Goal: Connect with others: Connect with others

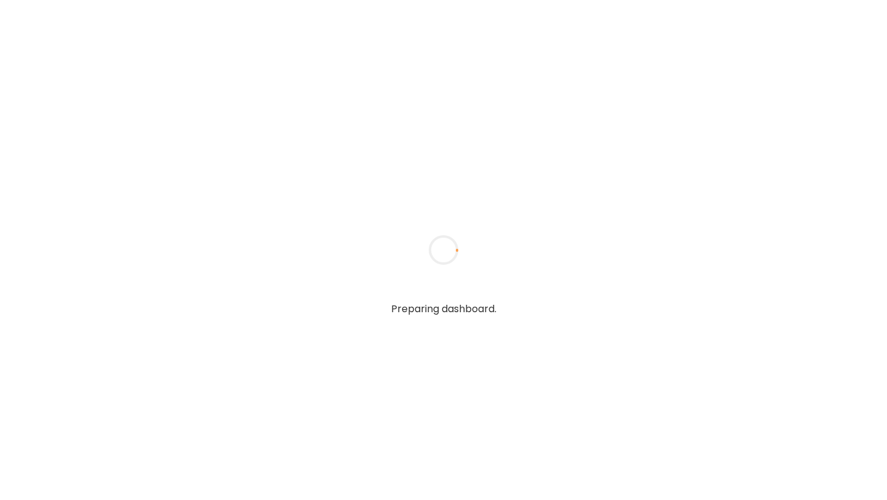
type input "**********"
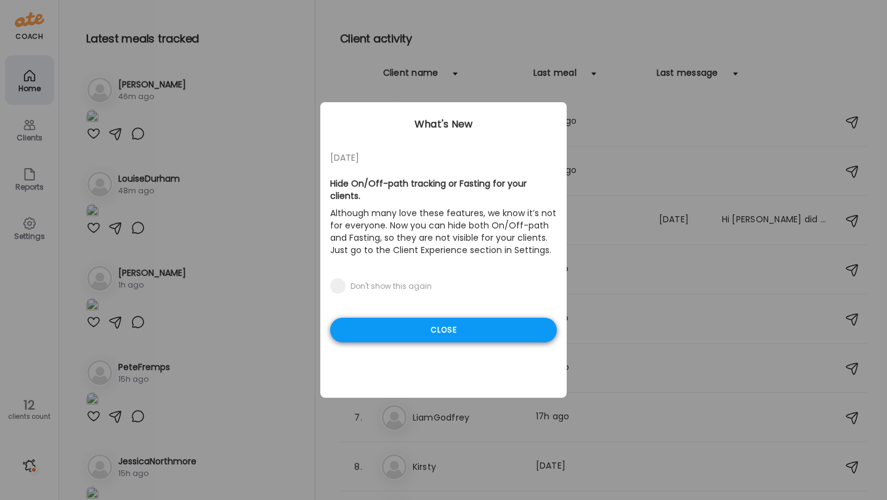
click at [417, 318] on div "Close" at bounding box center [443, 330] width 227 height 25
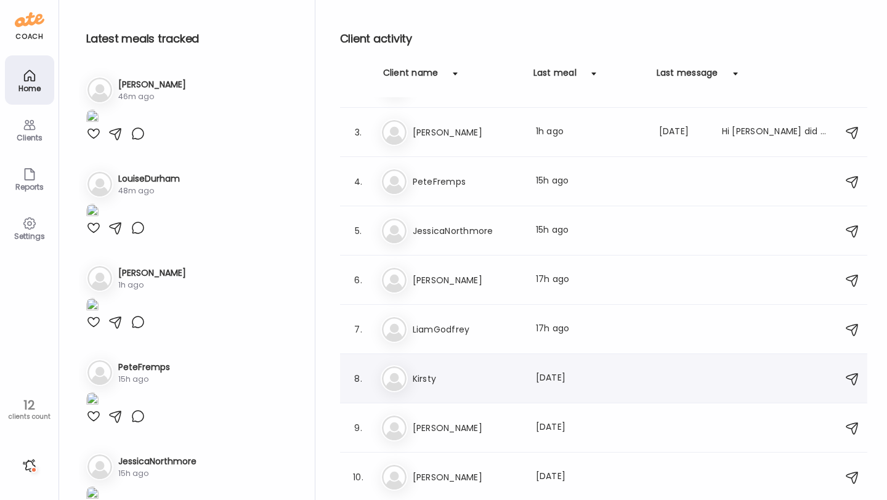
scroll to position [86, 0]
click at [456, 326] on h3 "LiamGodfrey" at bounding box center [467, 331] width 108 height 15
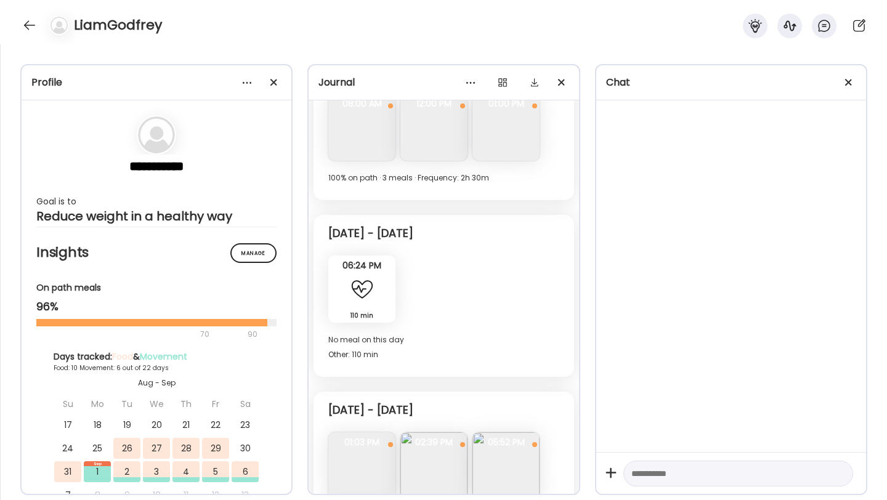
scroll to position [2370, 0]
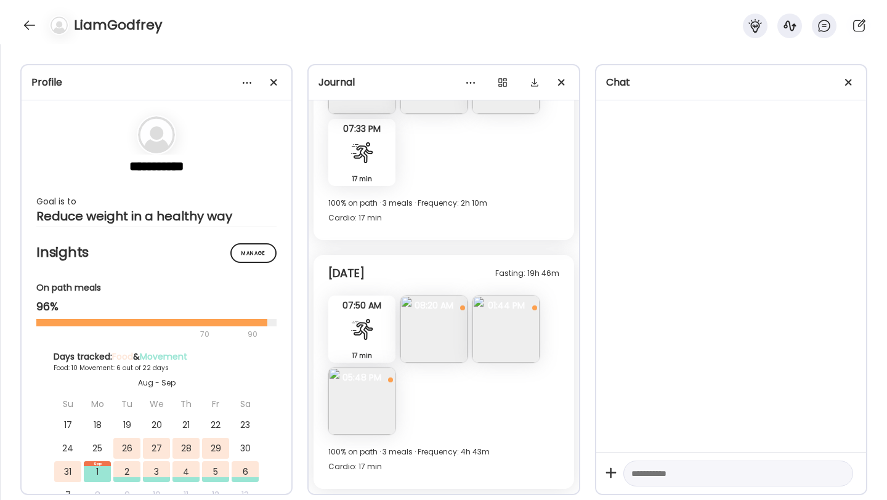
click at [504, 329] on img at bounding box center [505, 329] width 67 height 67
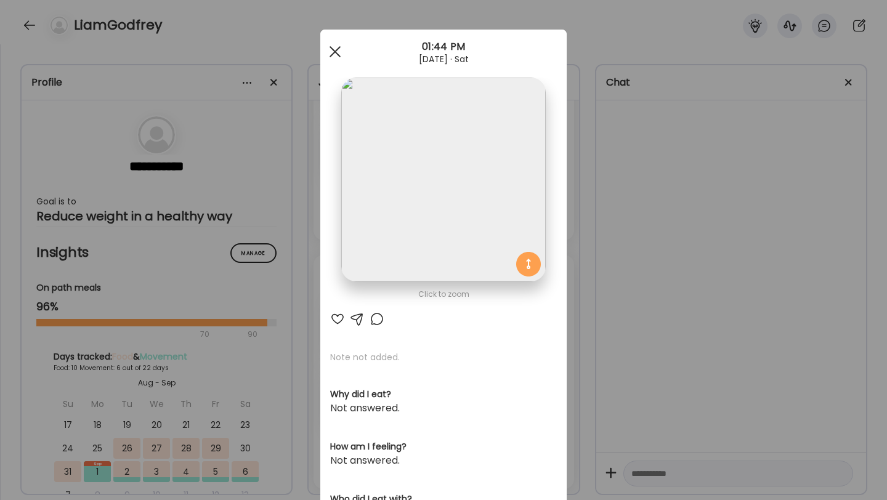
click at [336, 54] on div at bounding box center [335, 51] width 25 height 25
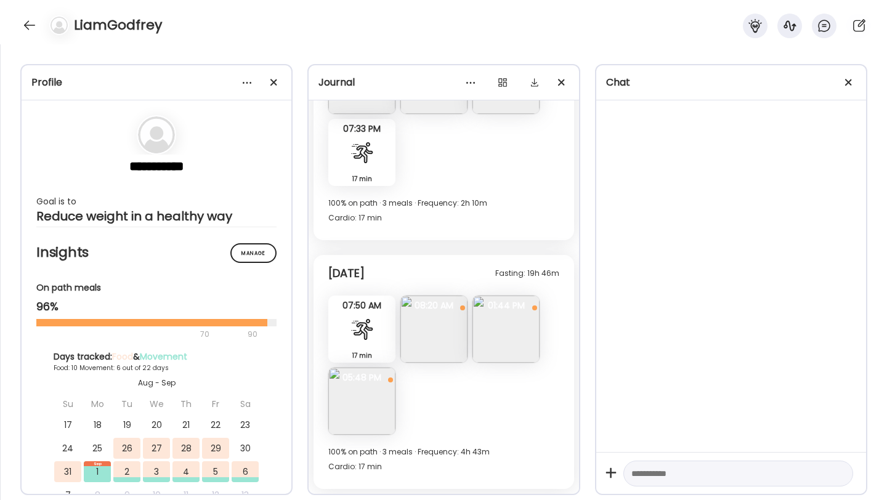
click at [417, 344] on img at bounding box center [433, 329] width 67 height 67
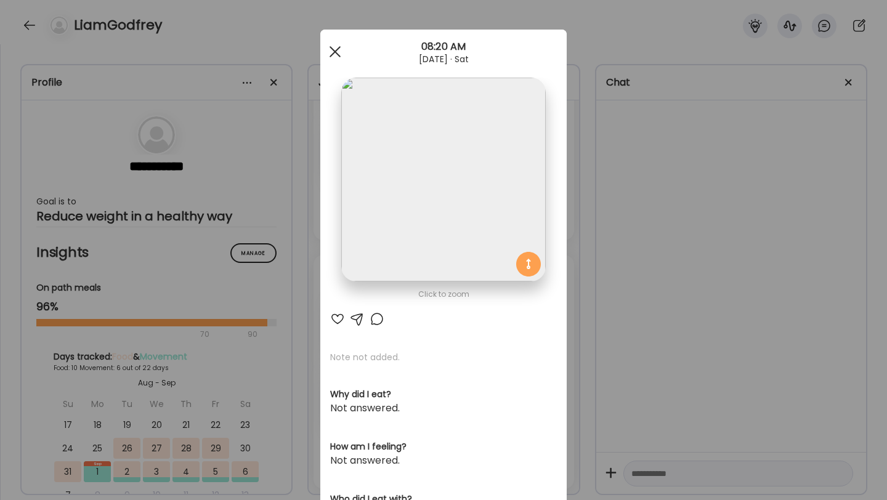
click at [333, 44] on div at bounding box center [335, 51] width 25 height 25
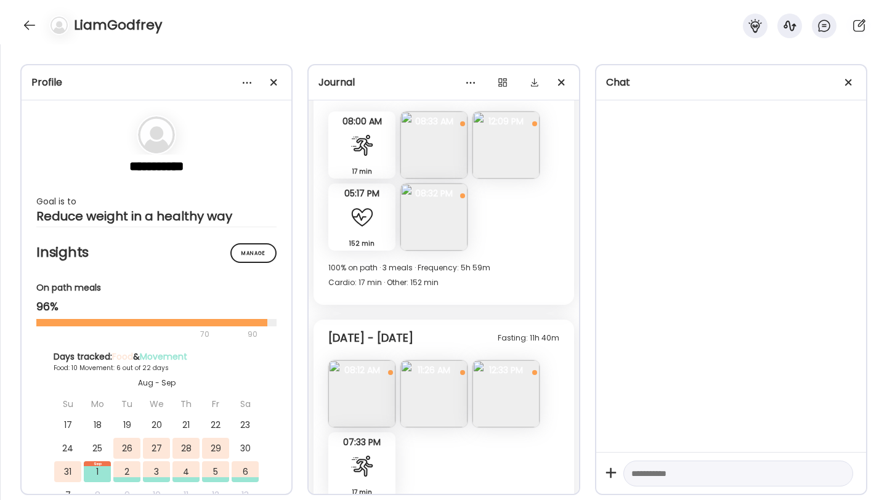
scroll to position [2033, 0]
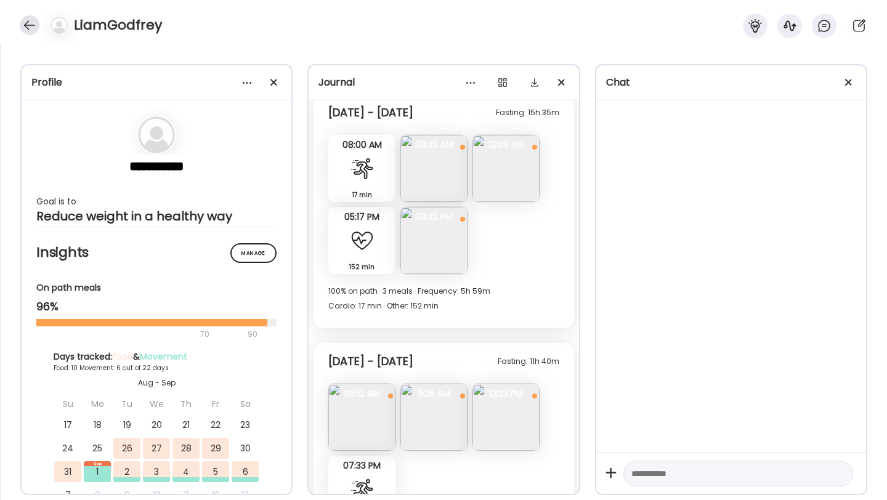
click at [24, 23] on div at bounding box center [30, 25] width 20 height 20
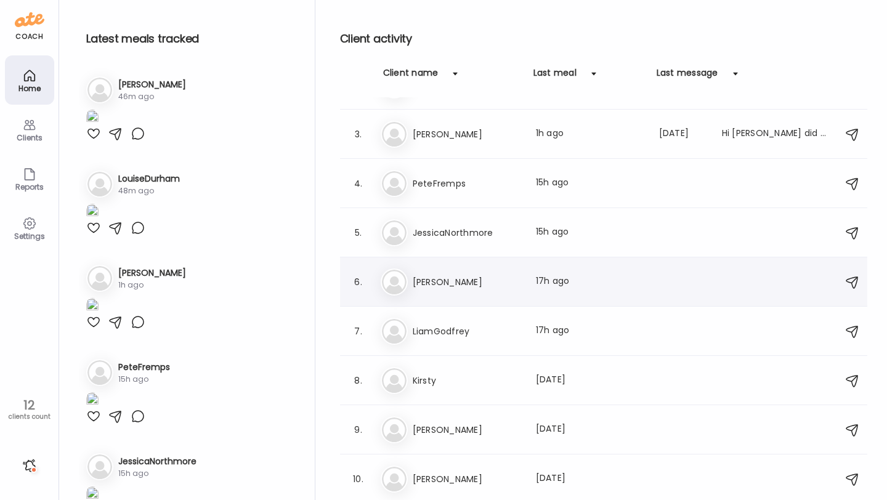
click at [416, 286] on h3 "[PERSON_NAME]" at bounding box center [467, 282] width 108 height 15
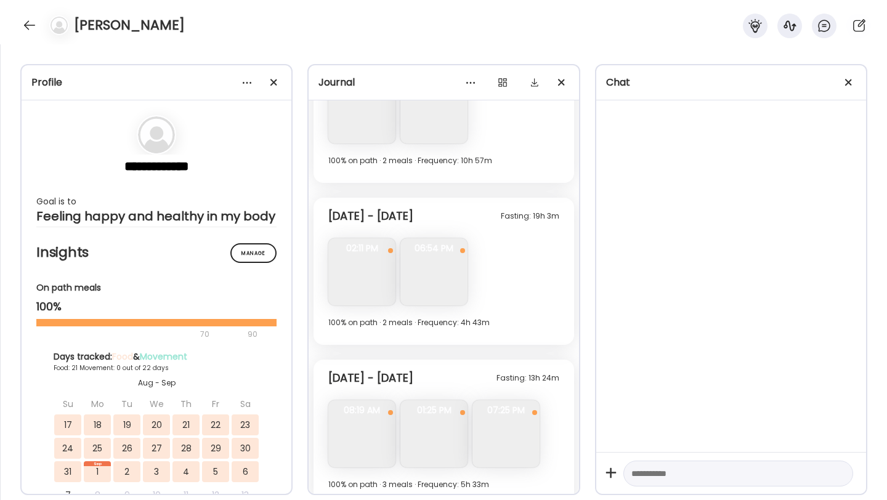
scroll to position [5900, 0]
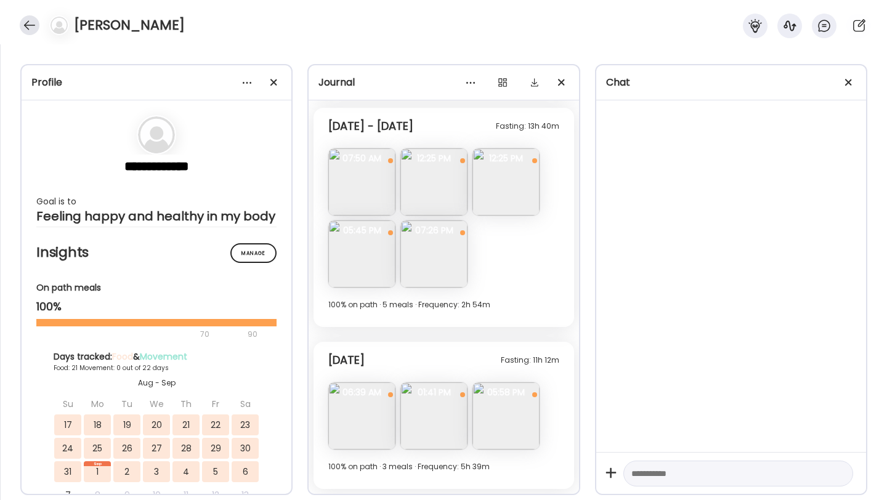
click at [27, 22] on div at bounding box center [30, 25] width 20 height 20
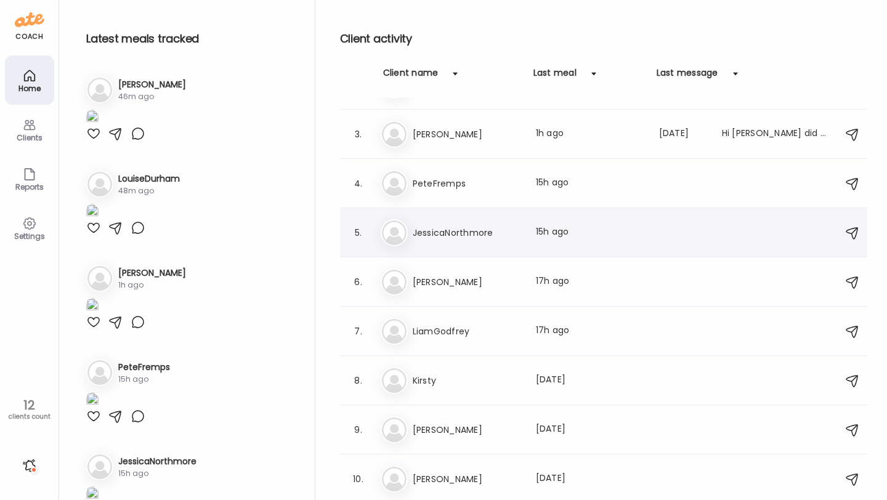
click at [468, 232] on h3 "JessicaNorthmore" at bounding box center [467, 232] width 108 height 15
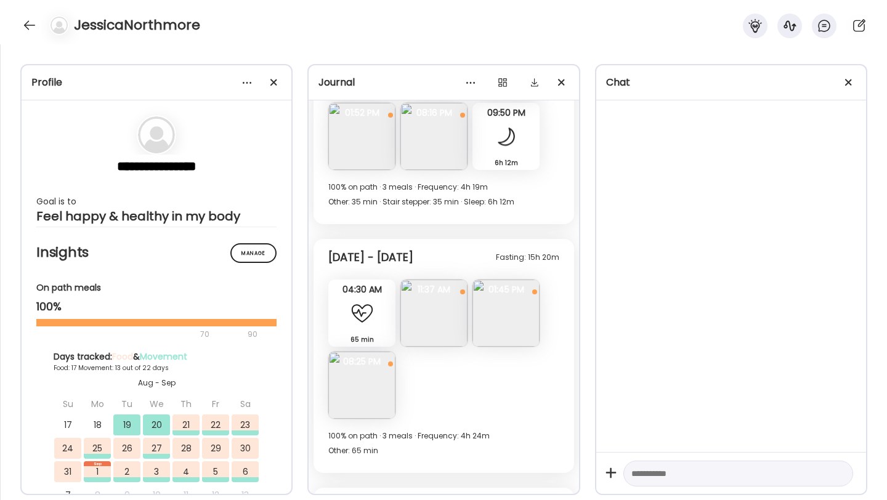
scroll to position [5892, 0]
click at [367, 353] on img at bounding box center [361, 386] width 67 height 67
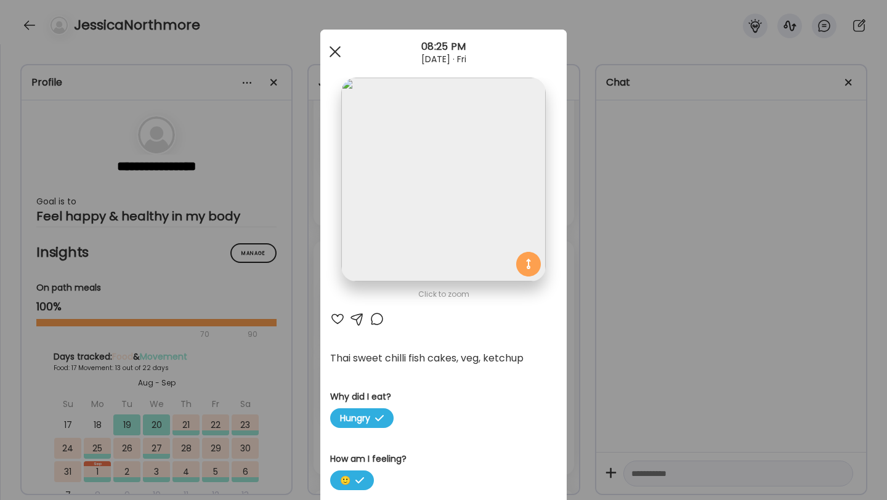
click at [334, 47] on div at bounding box center [335, 51] width 25 height 25
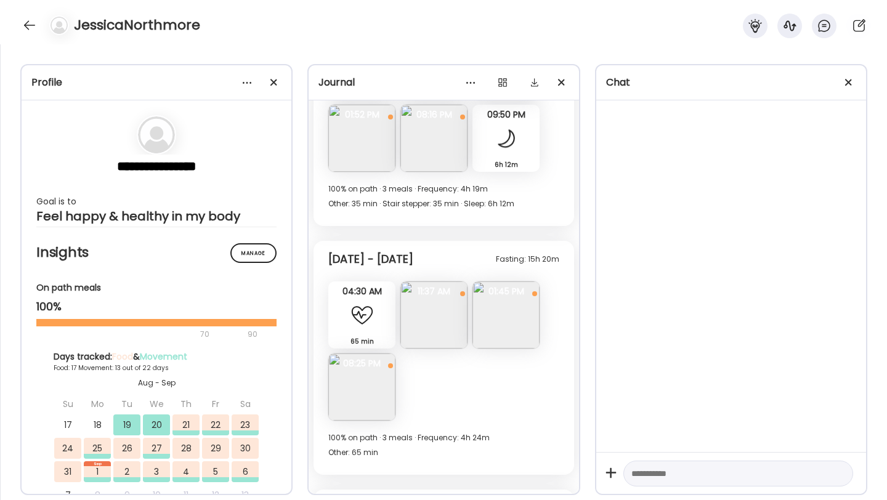
click at [494, 281] on img at bounding box center [505, 314] width 67 height 67
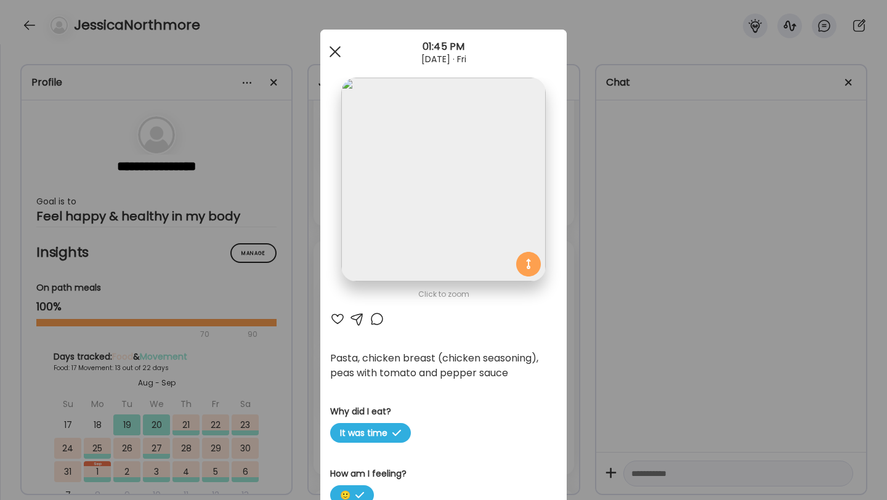
click at [337, 49] on span at bounding box center [334, 51] width 11 height 11
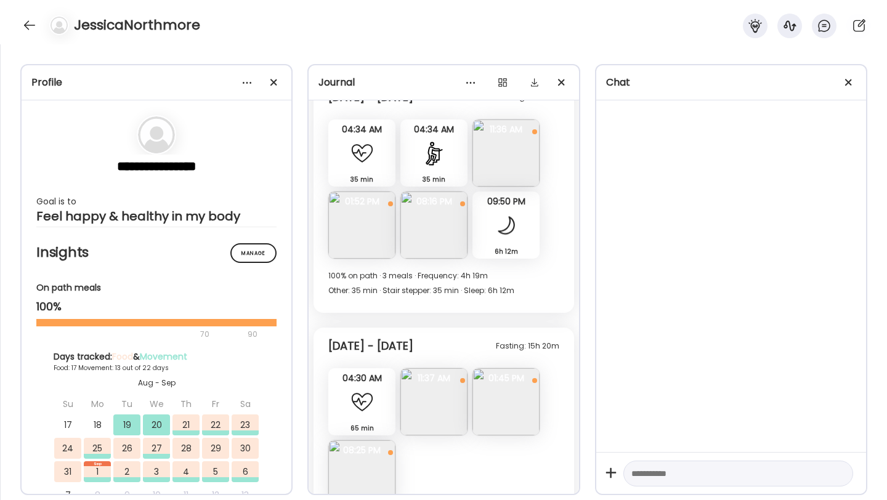
scroll to position [5782, 0]
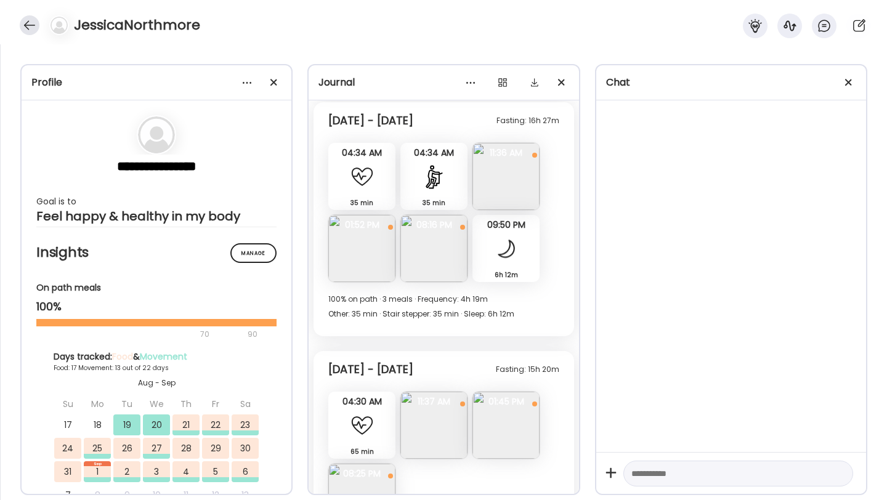
click at [26, 20] on div at bounding box center [30, 25] width 20 height 20
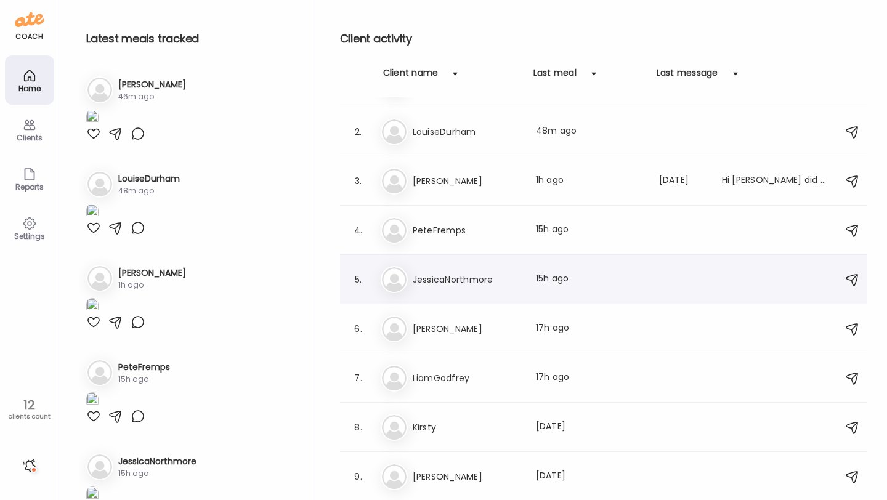
scroll to position [22, 0]
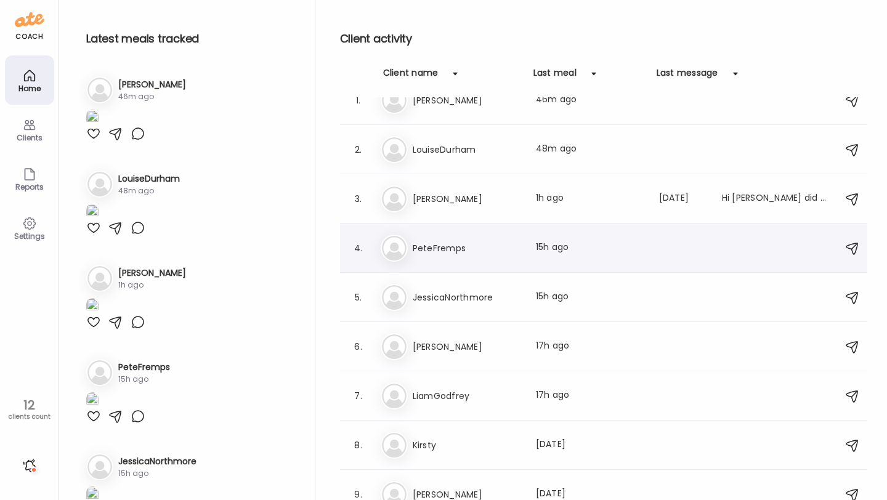
click at [440, 249] on h3 "PeteFremps" at bounding box center [467, 248] width 108 height 15
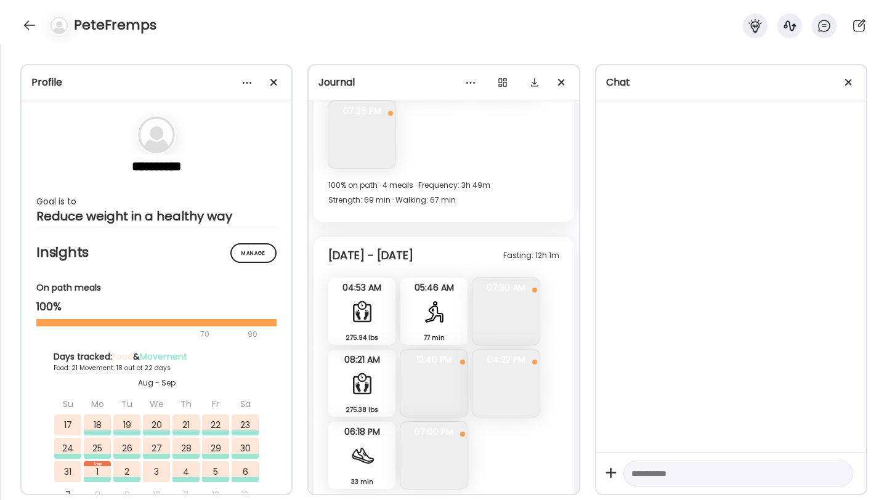
scroll to position [8795, 0]
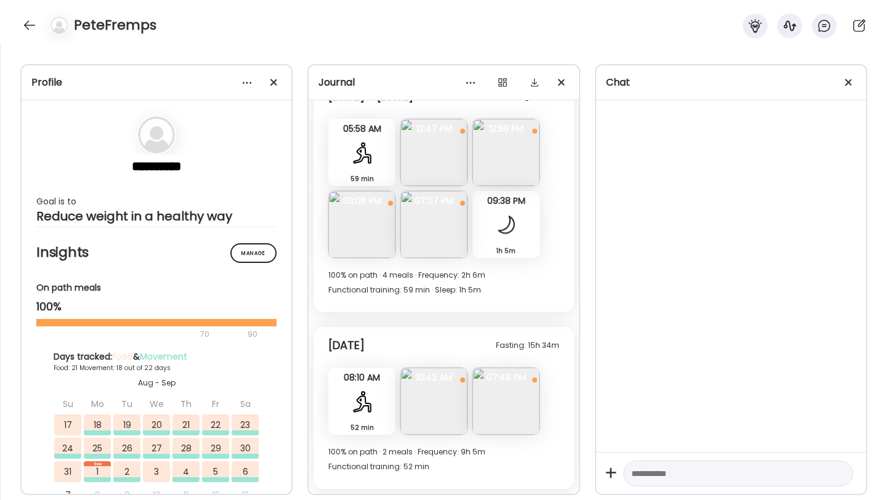
click at [501, 400] on img at bounding box center [505, 401] width 67 height 67
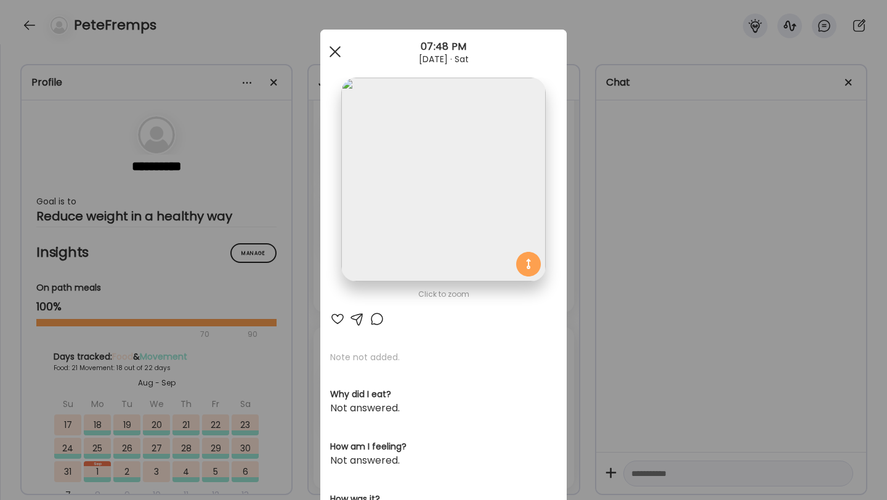
click at [337, 49] on span at bounding box center [334, 51] width 11 height 11
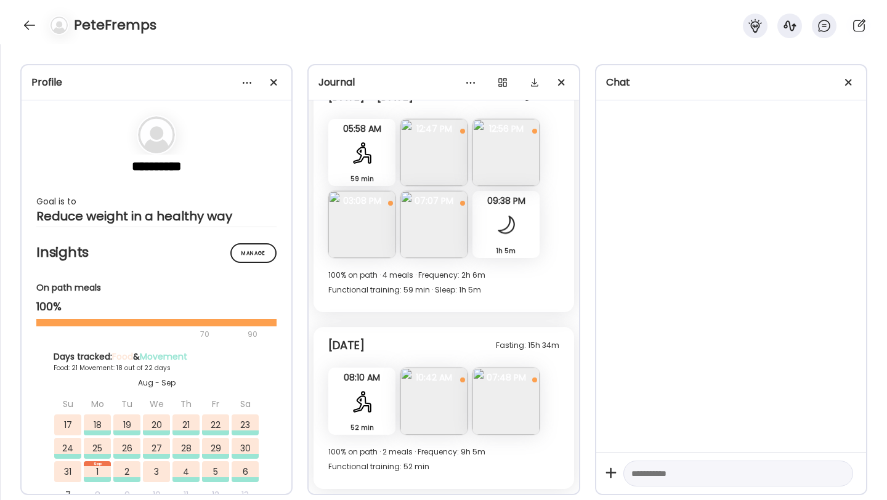
scroll to position [8794, 0]
click at [435, 395] on img at bounding box center [433, 401] width 67 height 67
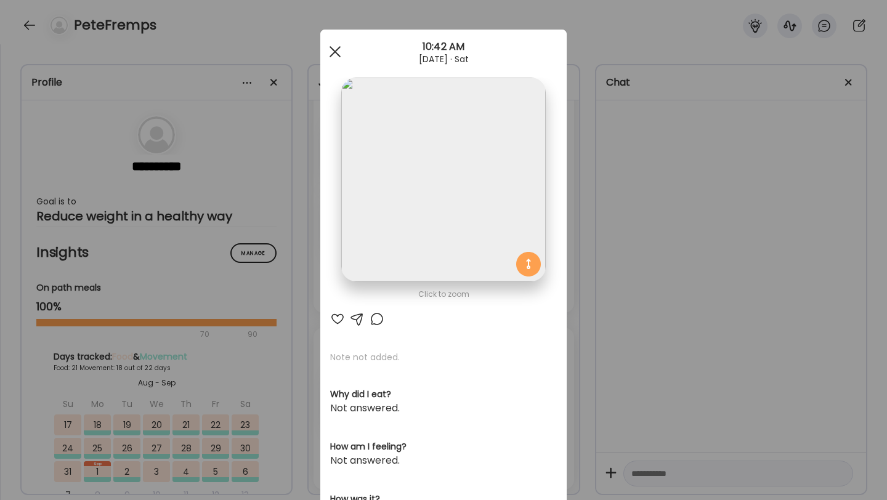
click at [327, 45] on div at bounding box center [335, 51] width 25 height 25
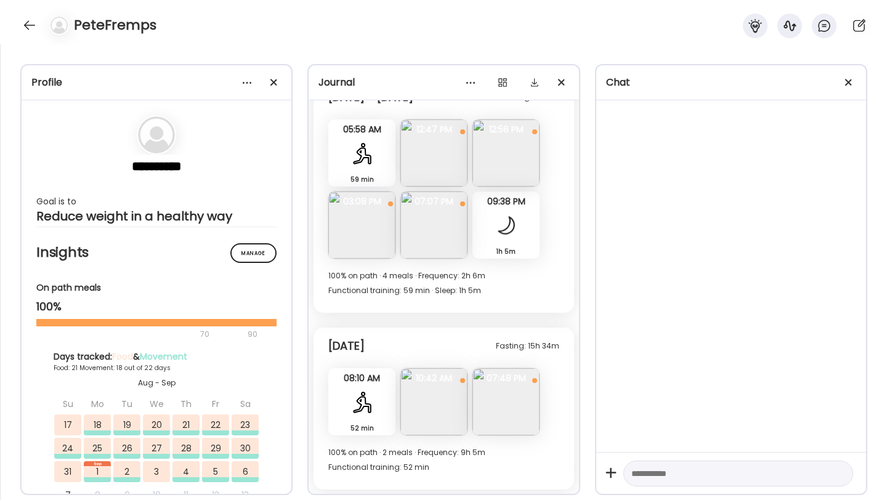
click at [20, 42] on div "PeteFremps" at bounding box center [443, 22] width 887 height 44
click at [23, 38] on div "PeteFremps" at bounding box center [443, 22] width 887 height 44
click at [29, 28] on div at bounding box center [30, 25] width 20 height 20
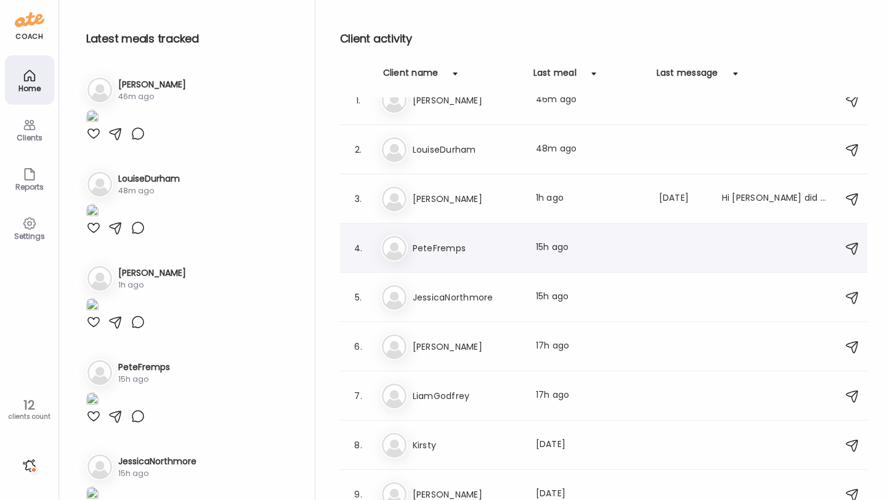
scroll to position [0, 0]
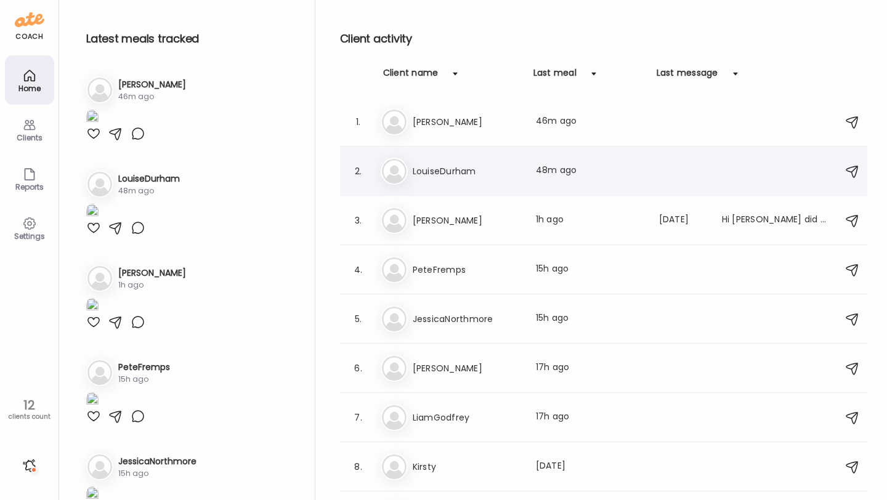
click at [454, 167] on h3 "LouiseDurham" at bounding box center [467, 171] width 108 height 15
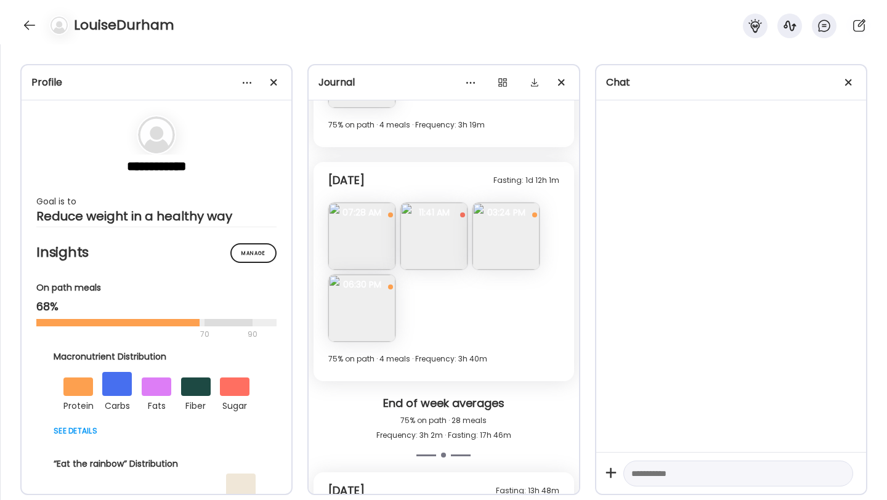
scroll to position [6913, 0]
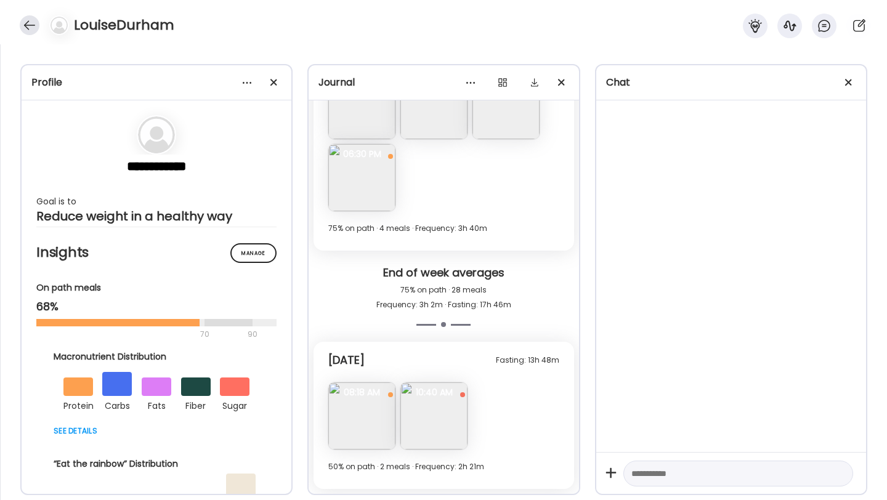
click at [26, 29] on div at bounding box center [30, 25] width 20 height 20
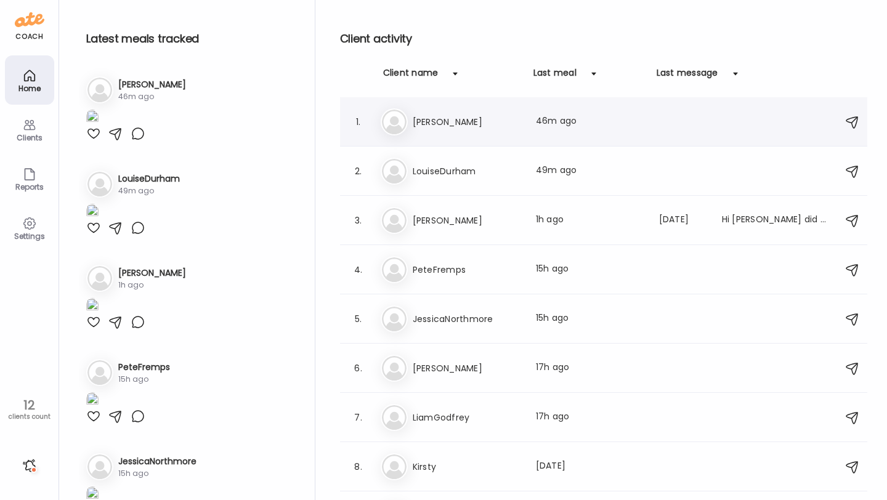
click at [448, 117] on h3 "[PERSON_NAME]" at bounding box center [467, 122] width 108 height 15
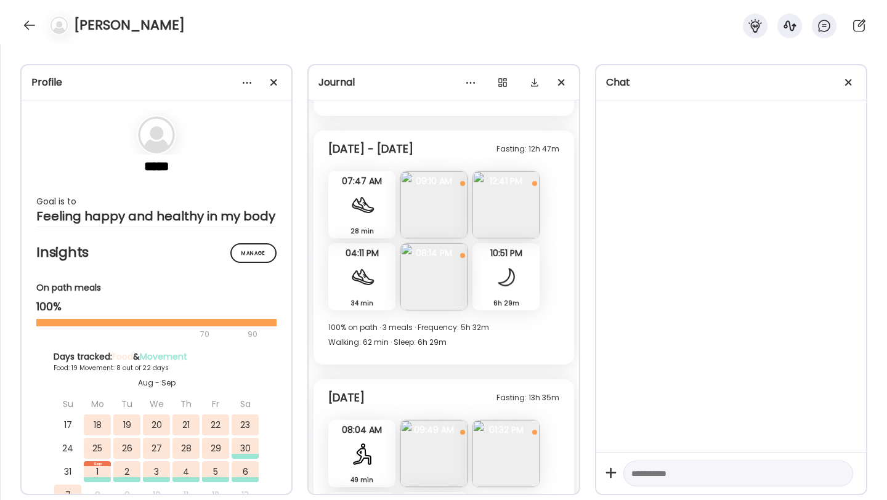
scroll to position [7719, 0]
click at [31, 26] on div at bounding box center [30, 25] width 20 height 20
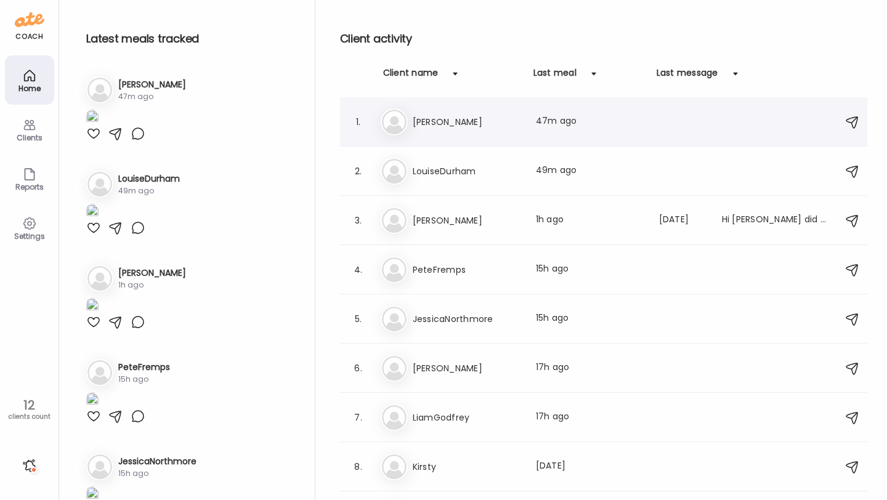
click at [473, 135] on div "1. Na [PERSON_NAME] Last meal: 47m ago" at bounding box center [603, 121] width 527 height 49
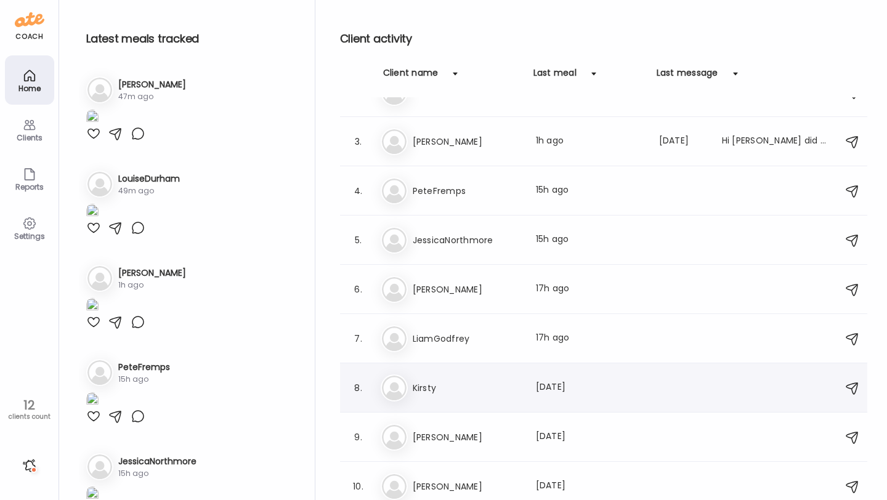
scroll to position [70, 0]
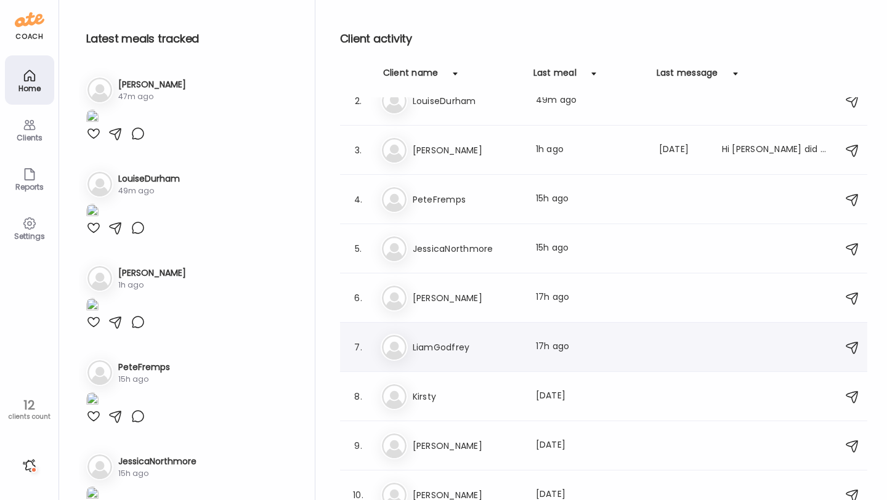
click at [464, 343] on h3 "LiamGodfrey" at bounding box center [467, 347] width 108 height 15
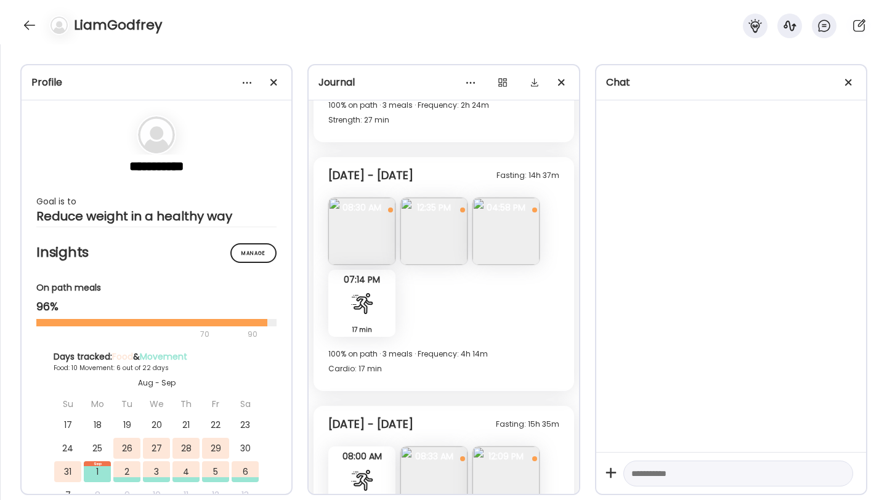
scroll to position [1688, 0]
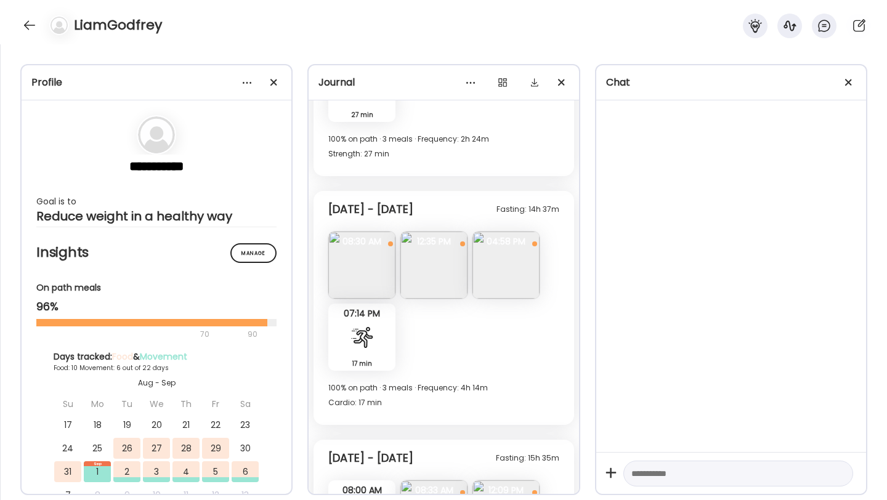
click at [438, 269] on img at bounding box center [433, 265] width 67 height 67
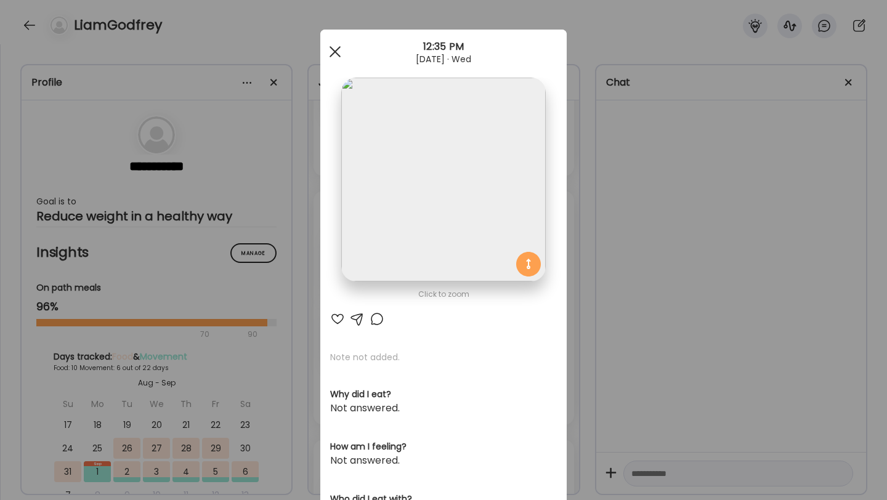
click at [330, 55] on span at bounding box center [334, 51] width 11 height 11
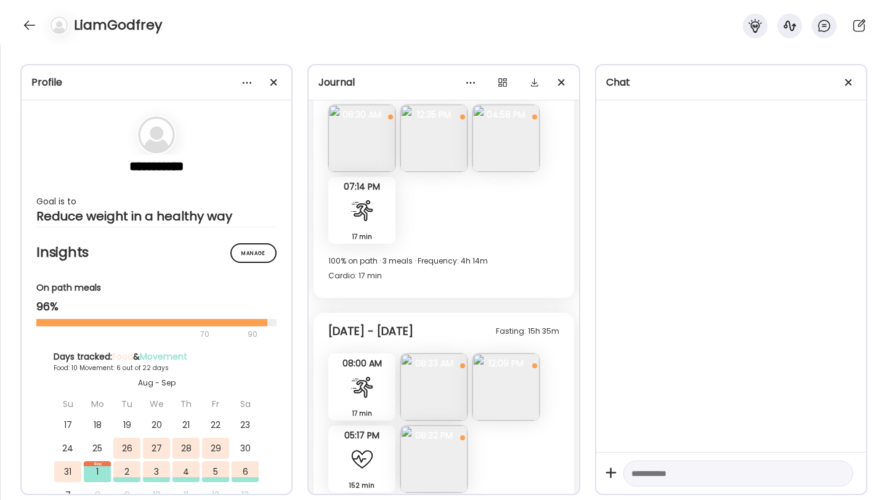
scroll to position [1871, 0]
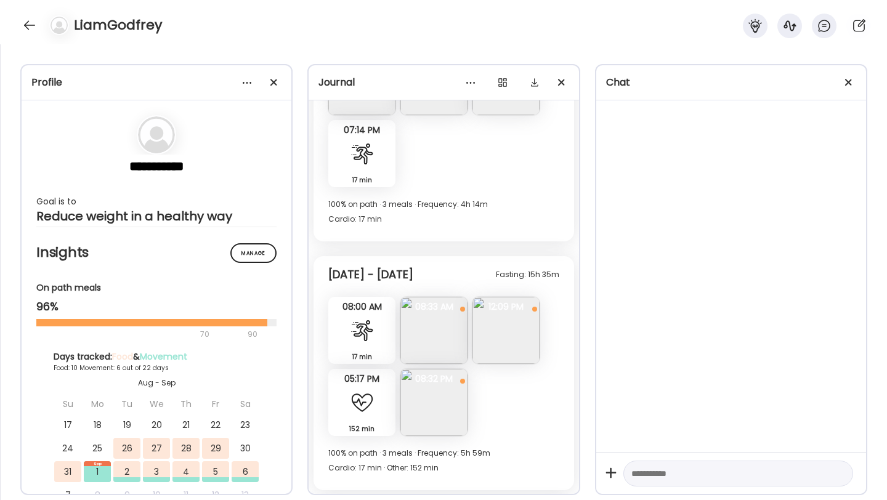
click at [438, 329] on img at bounding box center [433, 330] width 67 height 67
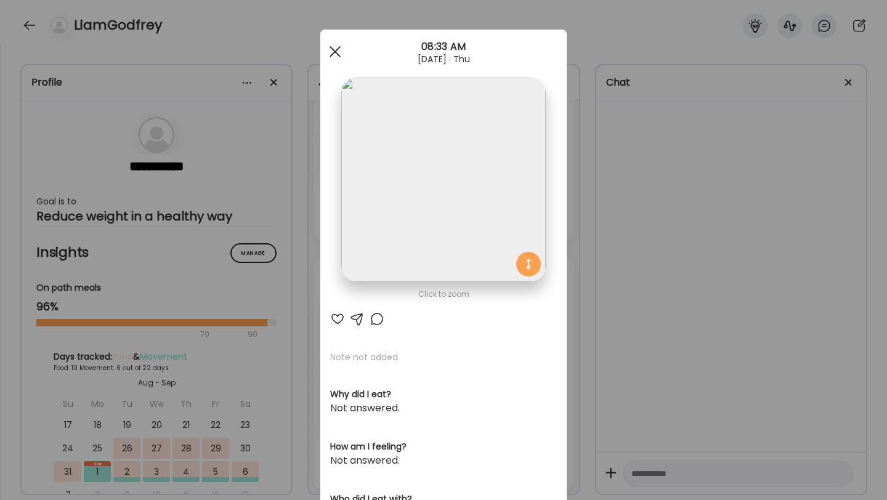
click at [336, 47] on div at bounding box center [335, 51] width 25 height 25
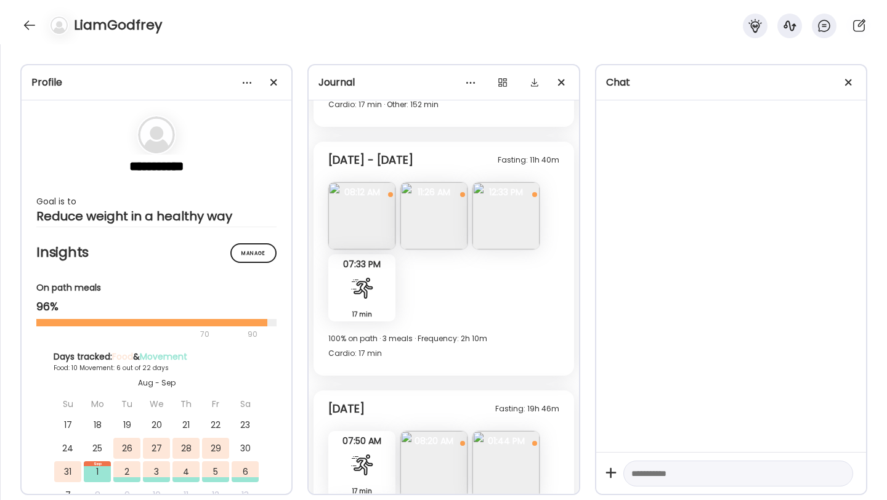
scroll to position [2272, 0]
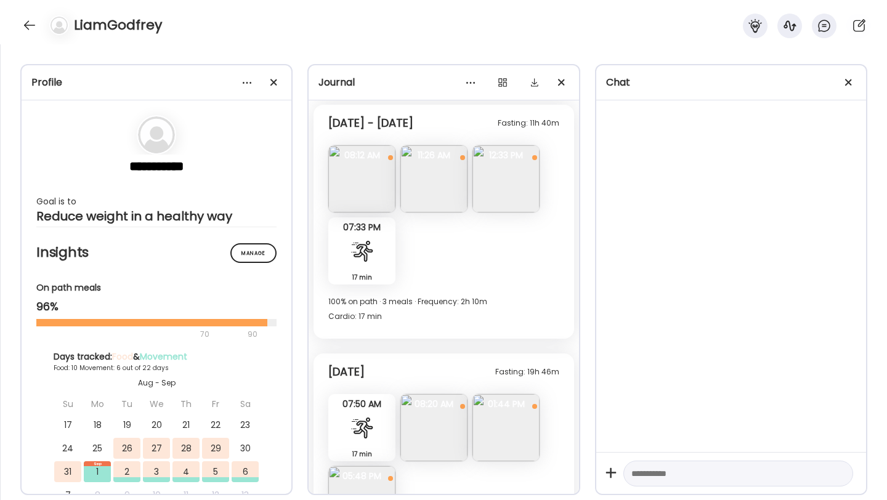
click at [437, 180] on img at bounding box center [433, 178] width 67 height 67
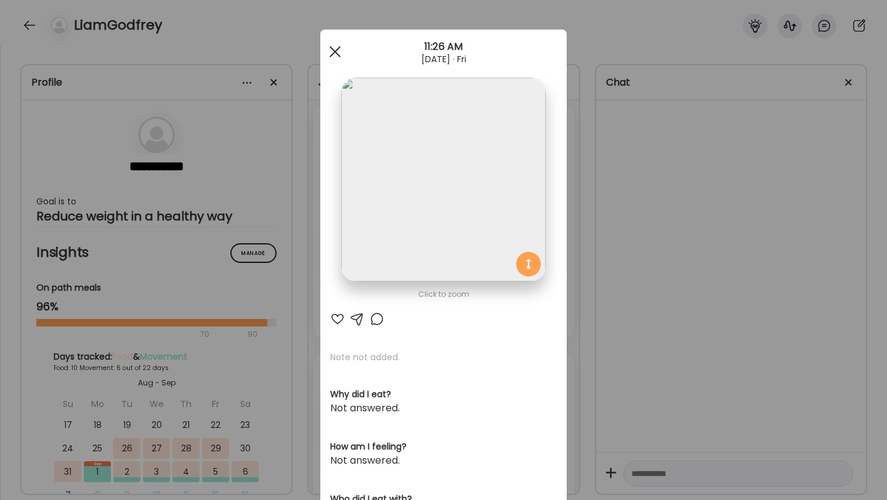
click at [338, 58] on div at bounding box center [335, 51] width 25 height 25
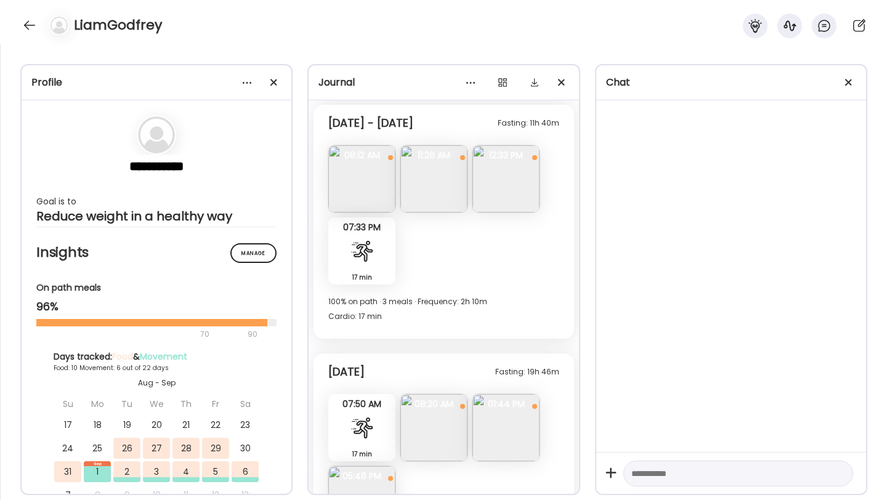
click at [501, 186] on img at bounding box center [505, 178] width 67 height 67
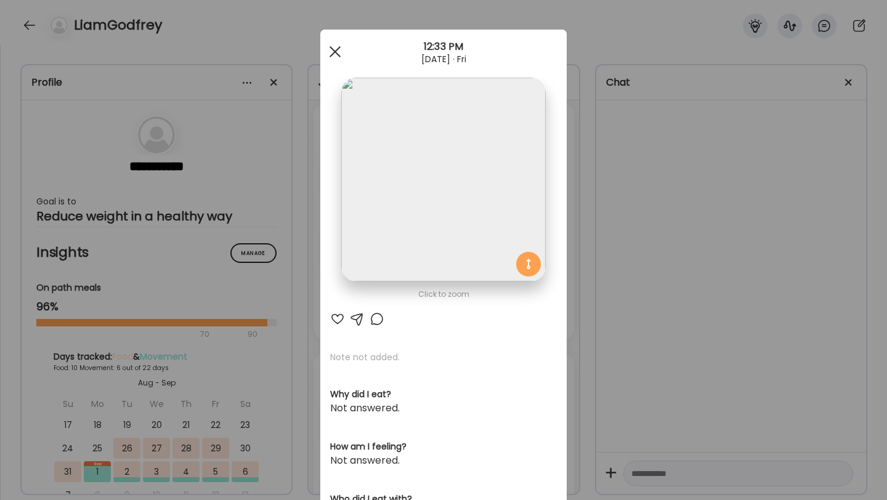
click at [336, 55] on div at bounding box center [335, 51] width 25 height 25
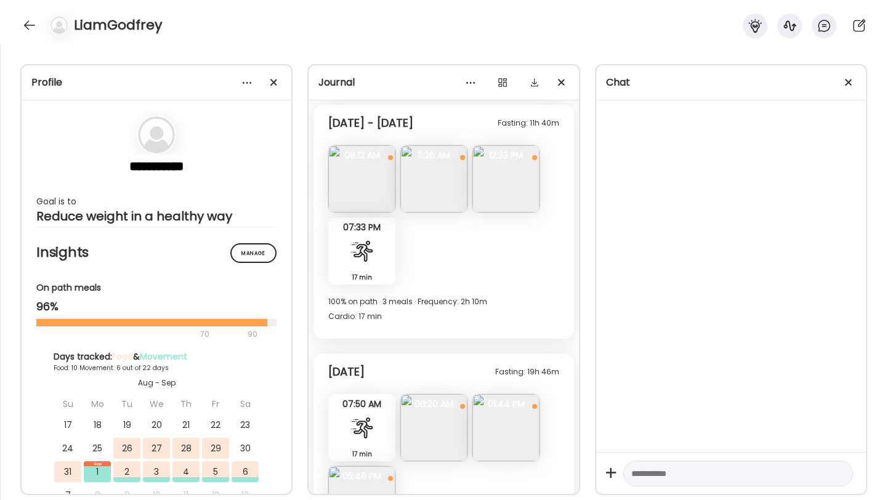
scroll to position [2370, 0]
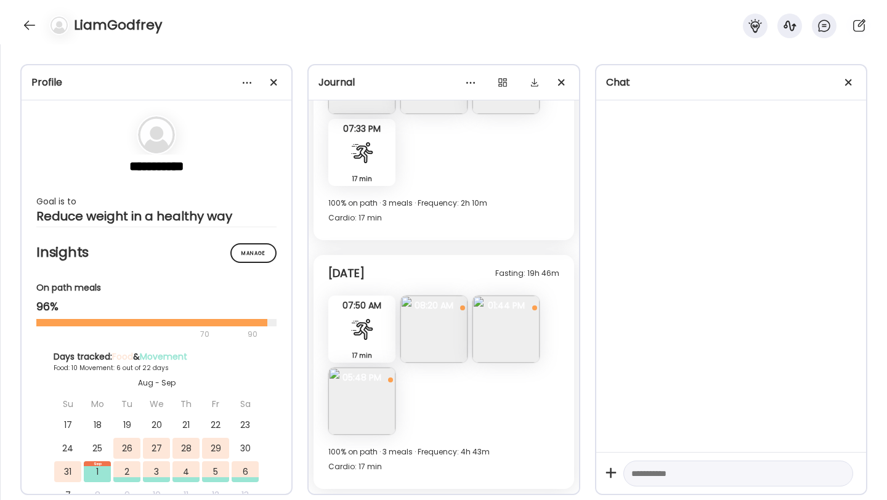
click at [495, 333] on img at bounding box center [505, 329] width 67 height 67
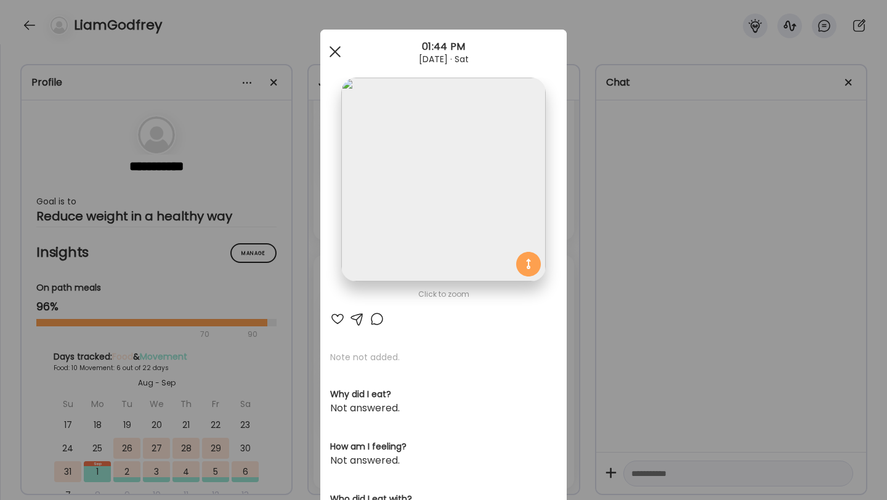
click at [336, 54] on span at bounding box center [334, 51] width 11 height 11
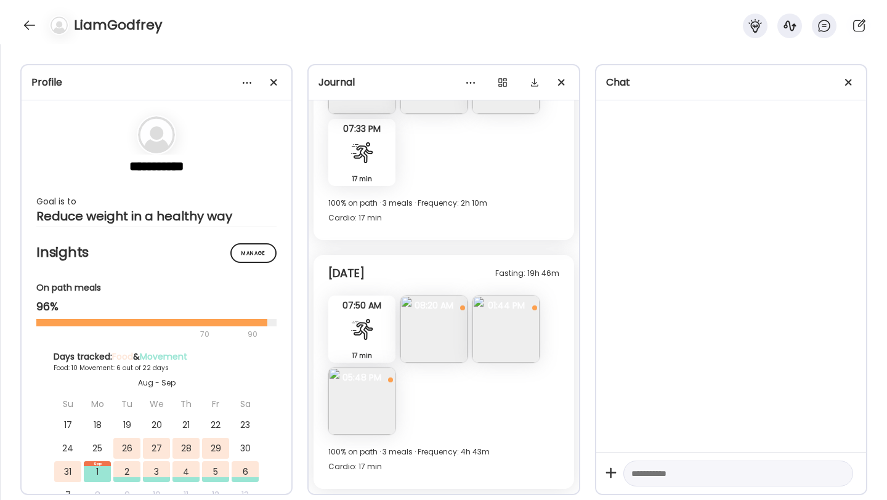
click at [369, 399] on img at bounding box center [361, 401] width 67 height 67
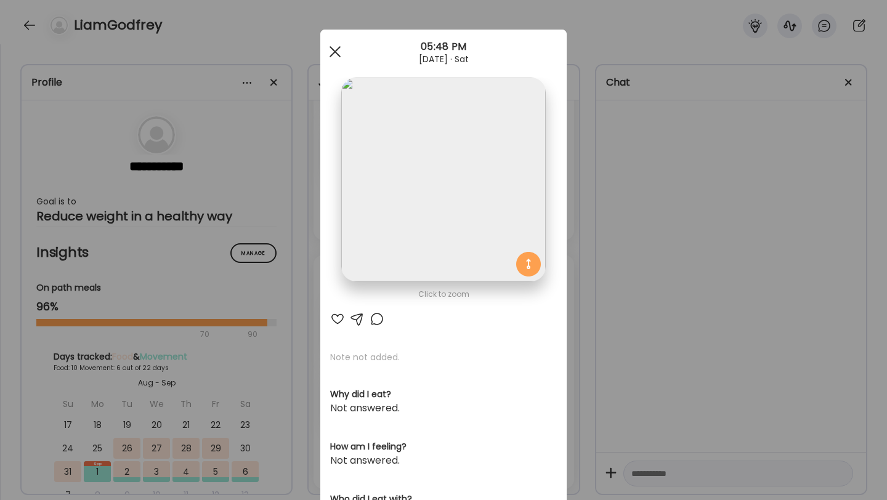
click at [333, 53] on span at bounding box center [334, 51] width 11 height 11
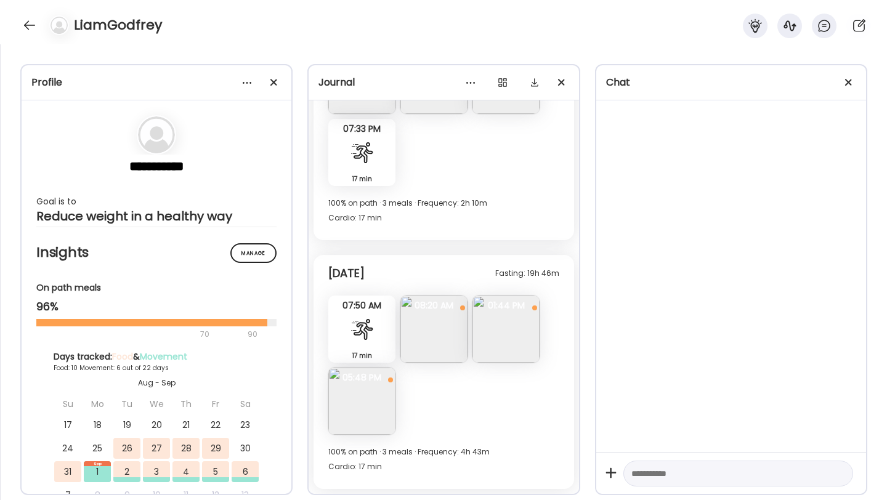
click at [38, 32] on div "LiamGodfrey" at bounding box center [443, 22] width 887 height 44
click at [29, 24] on div at bounding box center [30, 25] width 20 height 20
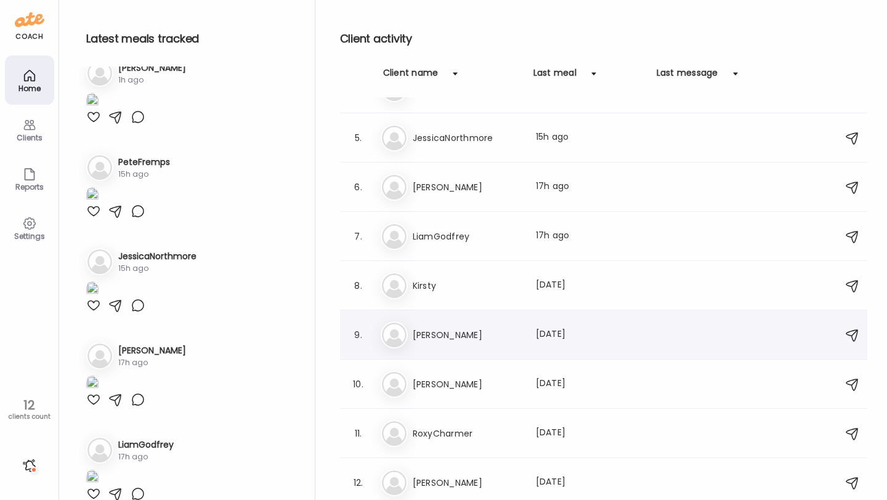
scroll to position [0, 0]
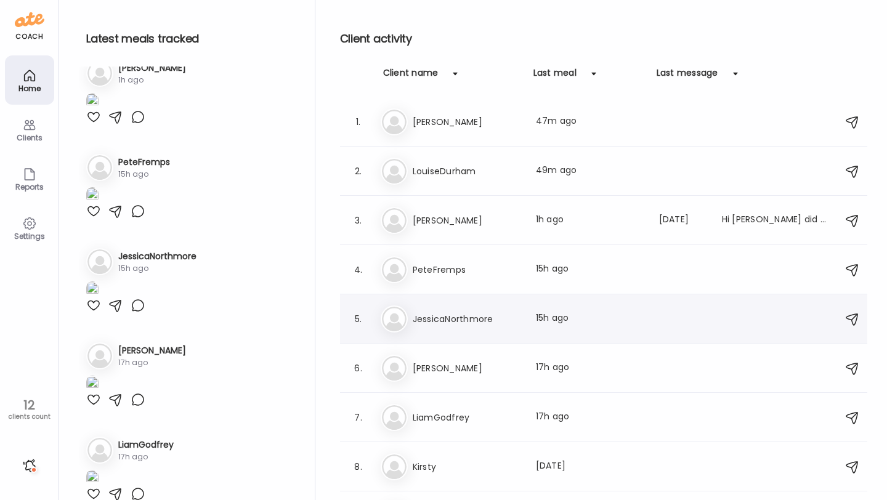
click at [467, 330] on div "Je [PERSON_NAME] Last meal: 15h ago" at bounding box center [606, 318] width 450 height 27
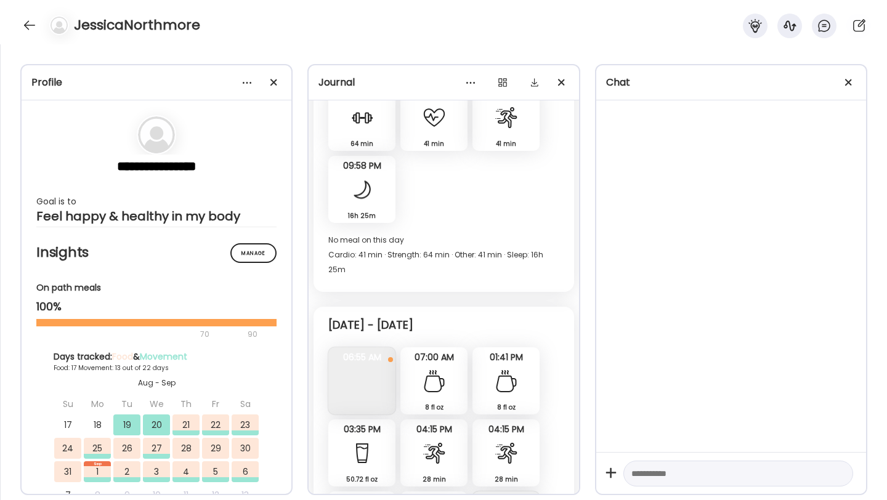
scroll to position [6082, 0]
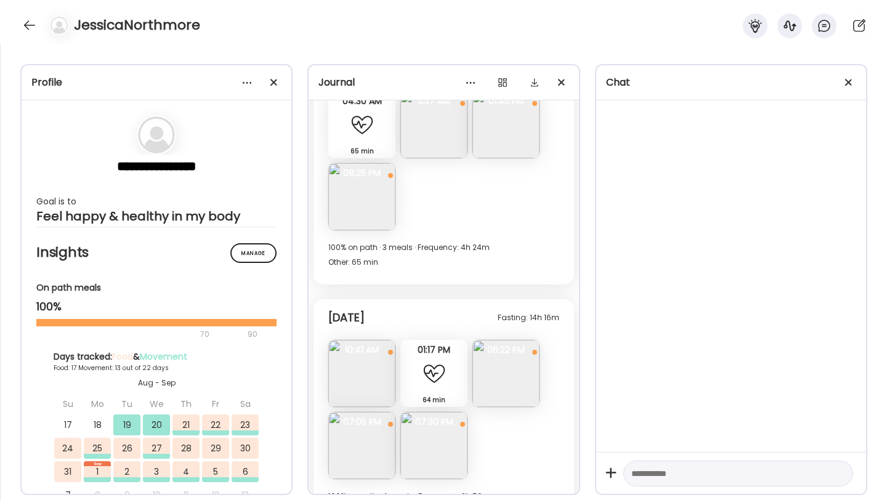
click at [453, 412] on img at bounding box center [433, 445] width 67 height 67
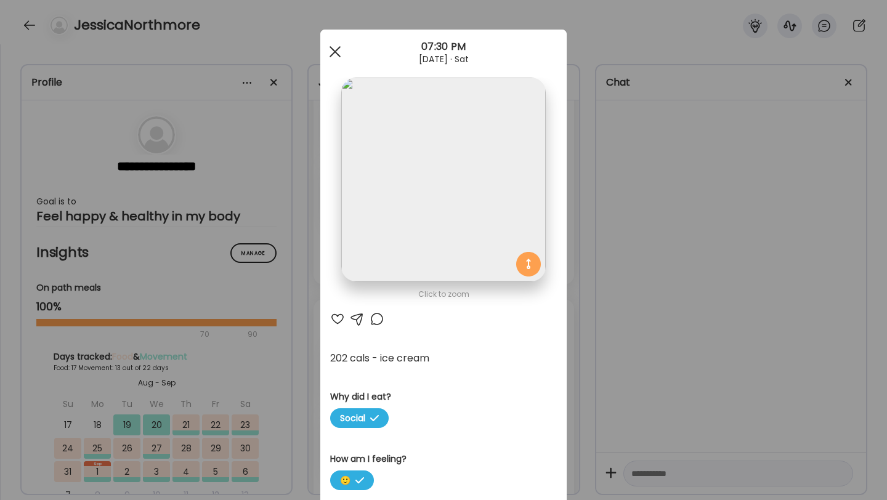
click at [339, 54] on div at bounding box center [335, 51] width 25 height 25
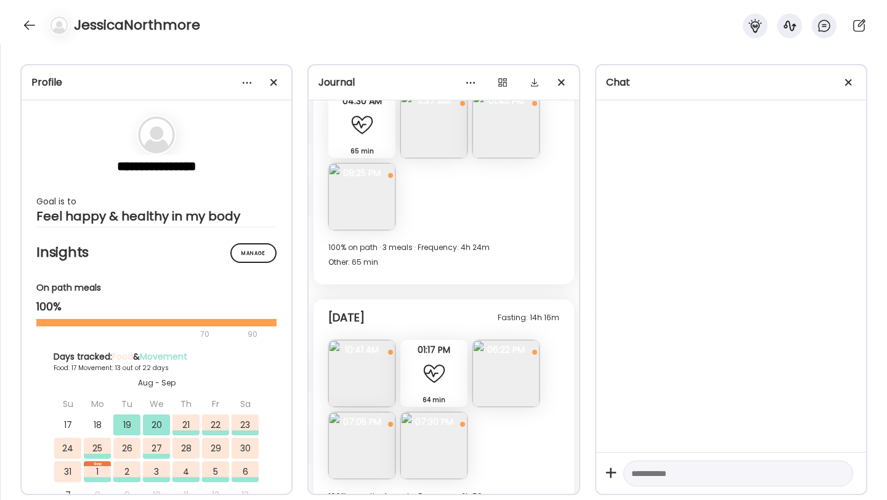
click at [493, 340] on img at bounding box center [505, 373] width 67 height 67
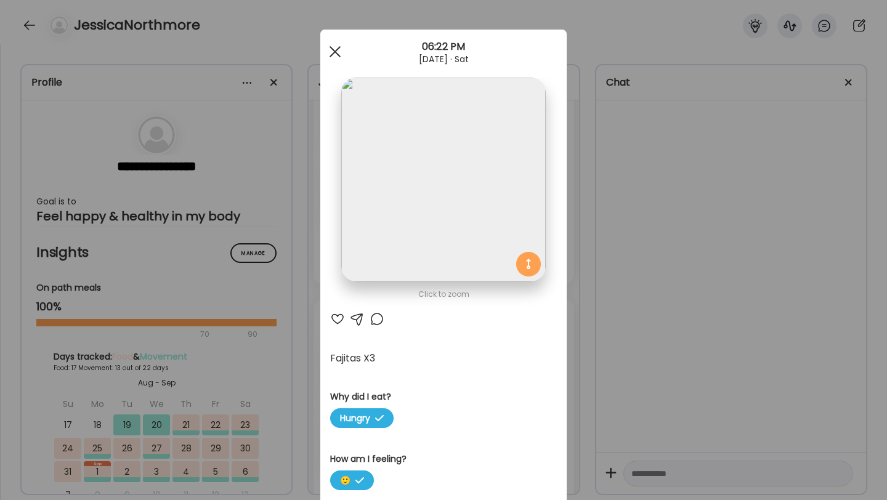
click at [333, 49] on span at bounding box center [334, 51] width 11 height 11
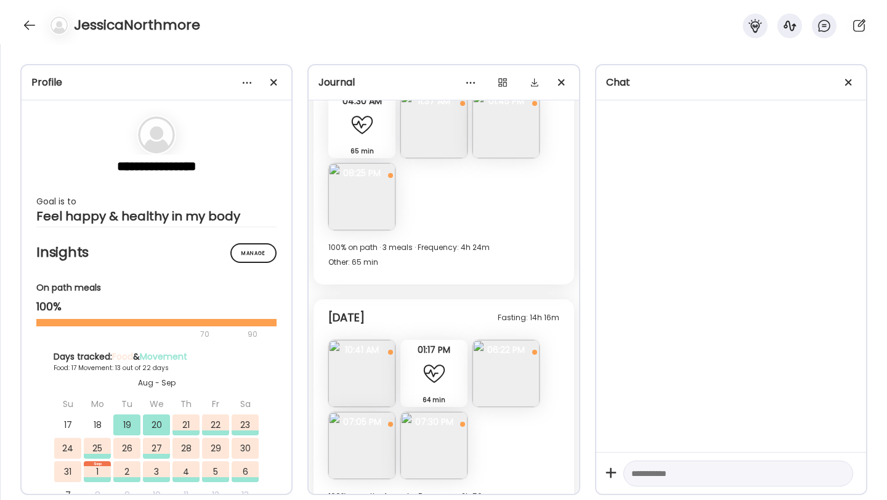
click at [366, 412] on img at bounding box center [361, 445] width 67 height 67
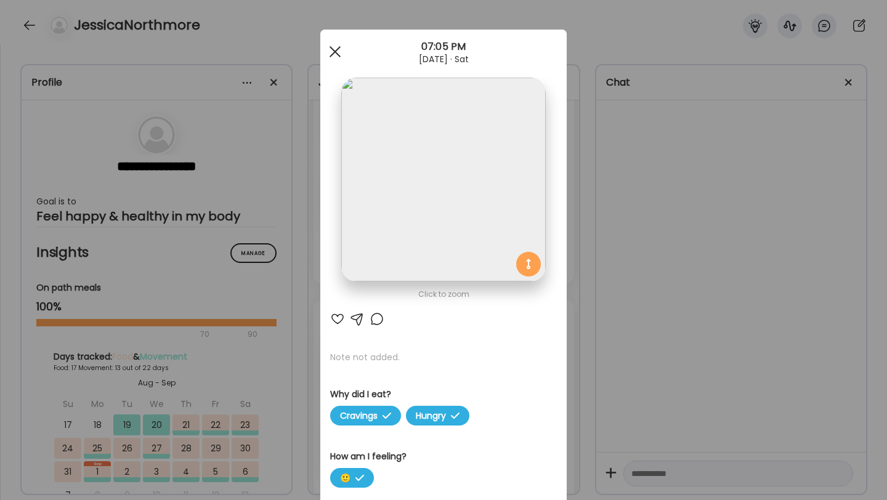
click at [331, 53] on div at bounding box center [335, 51] width 25 height 25
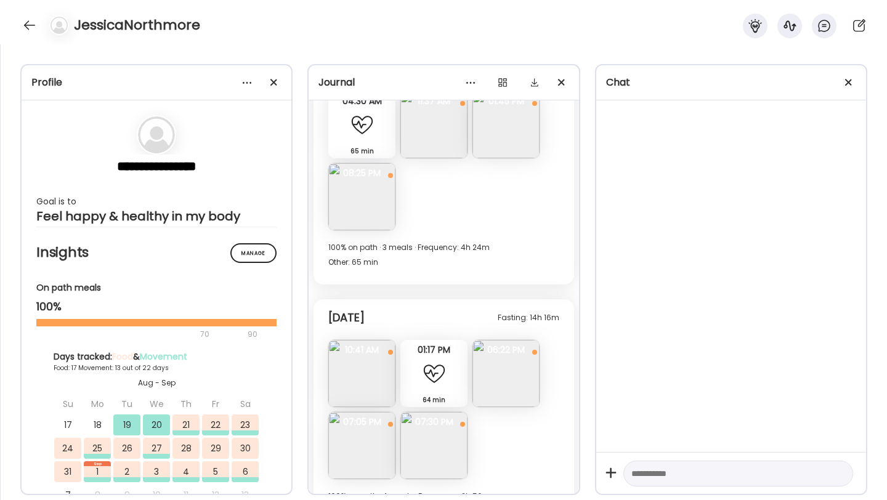
click at [423, 412] on img at bounding box center [433, 445] width 67 height 67
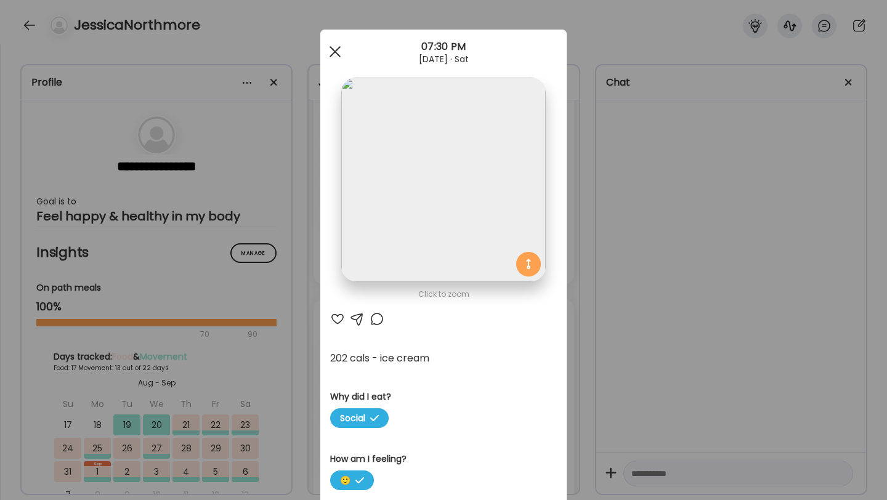
click at [330, 49] on div at bounding box center [335, 51] width 25 height 25
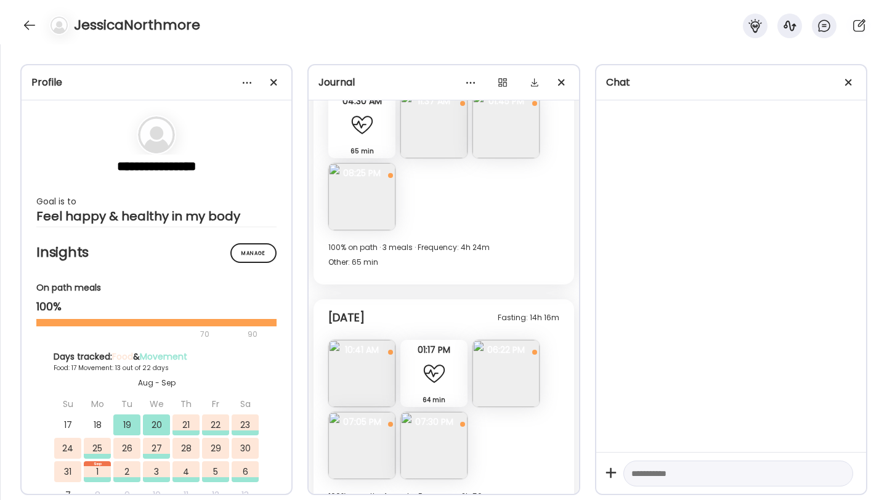
click at [349, 340] on img at bounding box center [361, 373] width 67 height 67
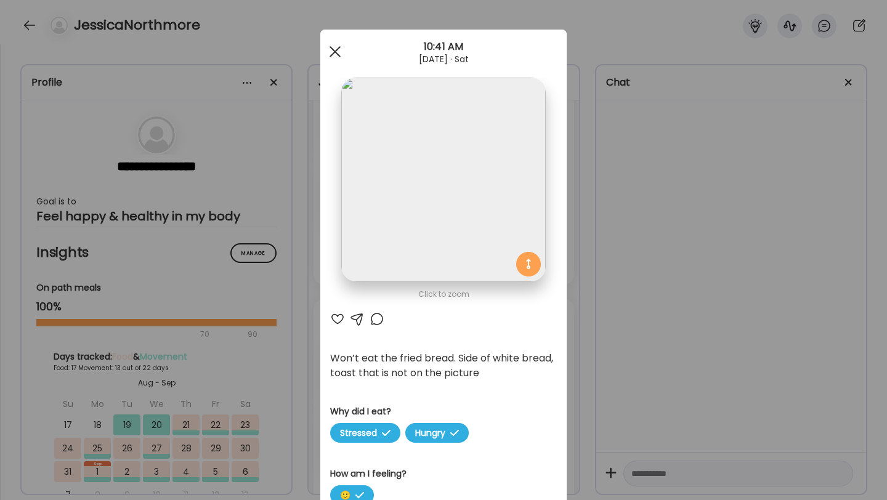
click at [335, 52] on span at bounding box center [334, 51] width 11 height 11
